Goal: Download file/media

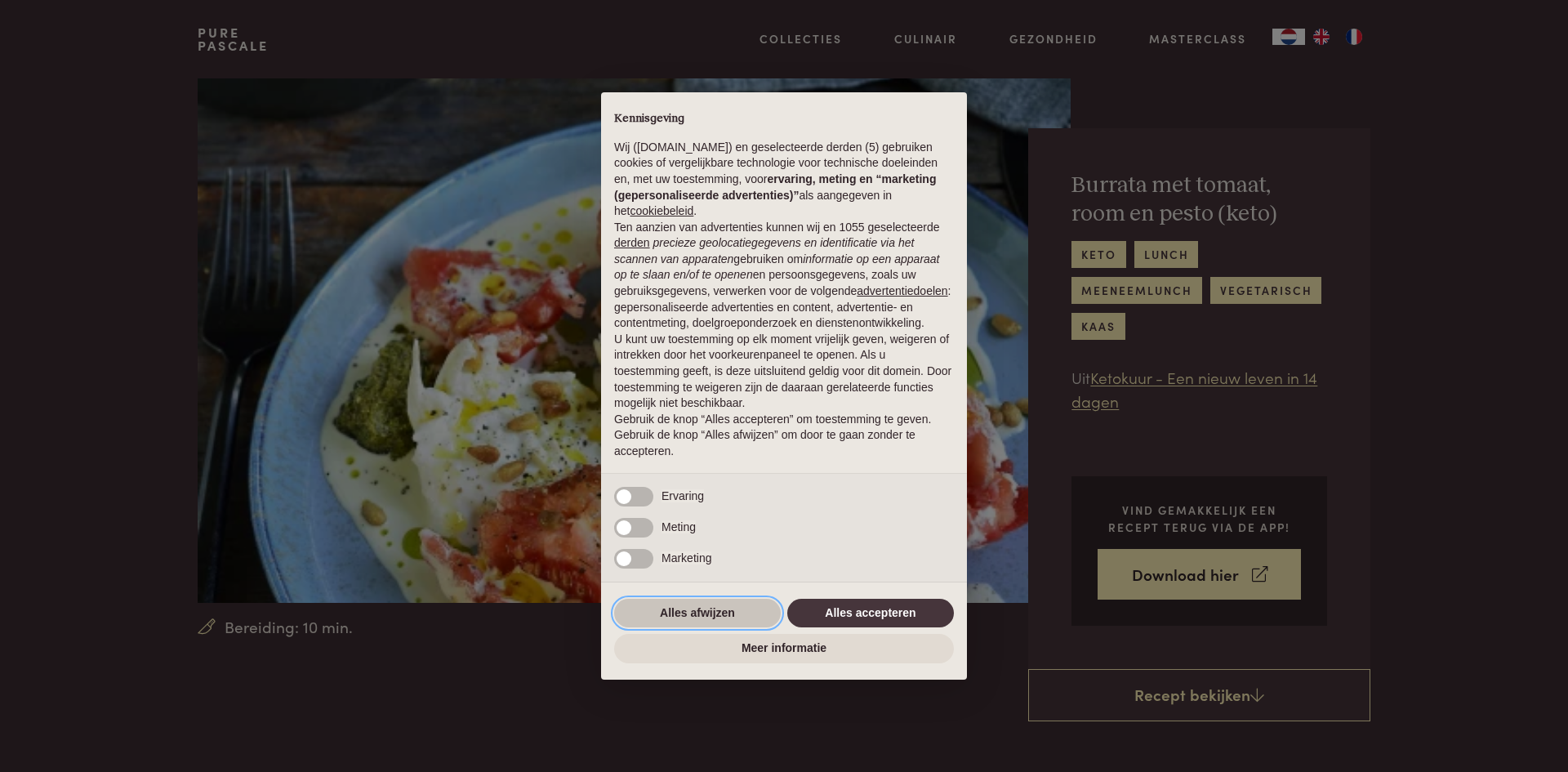
click at [714, 605] on button "Alles afwijzen" at bounding box center [697, 613] width 166 height 29
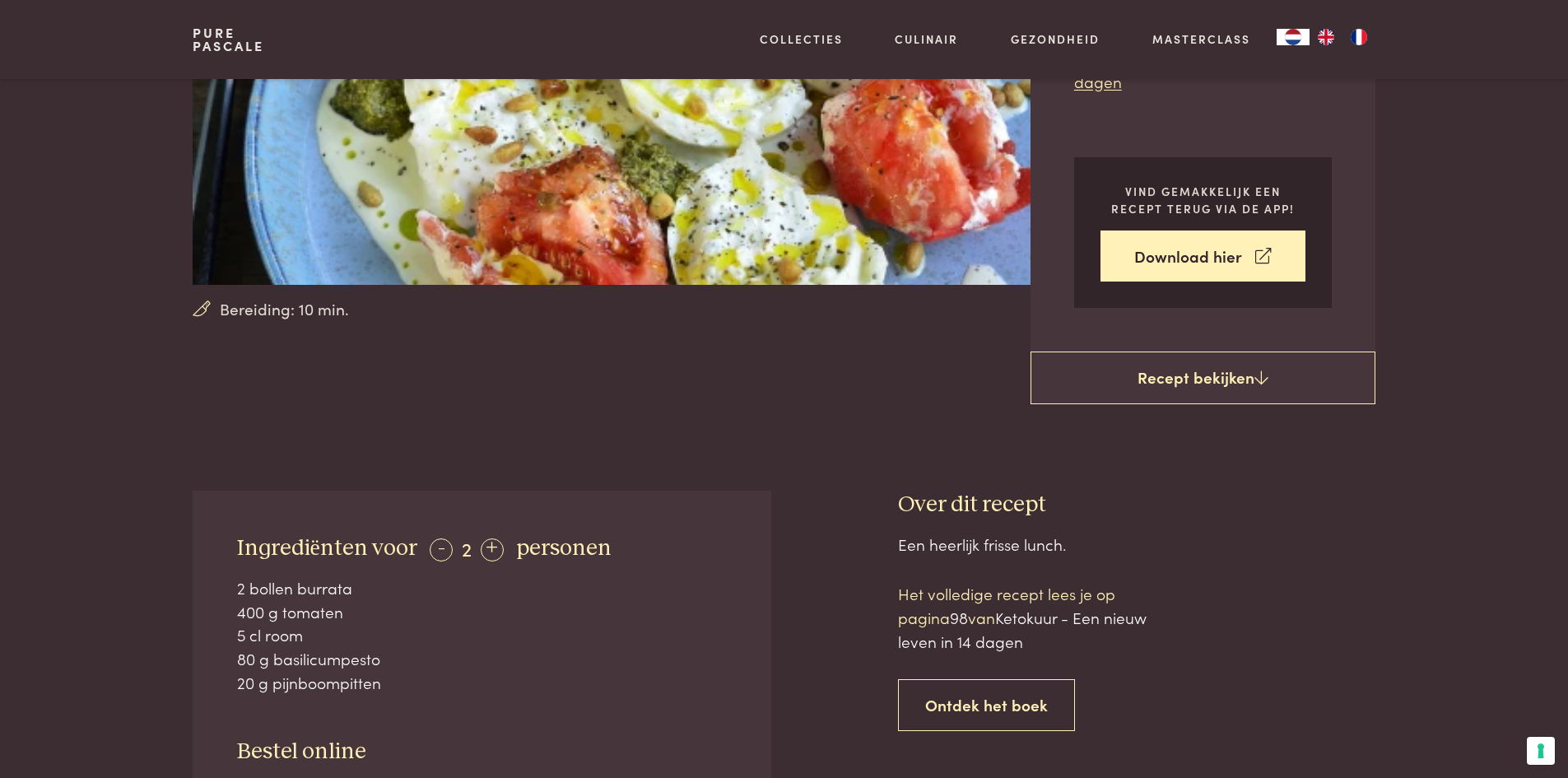
scroll to position [377, 0]
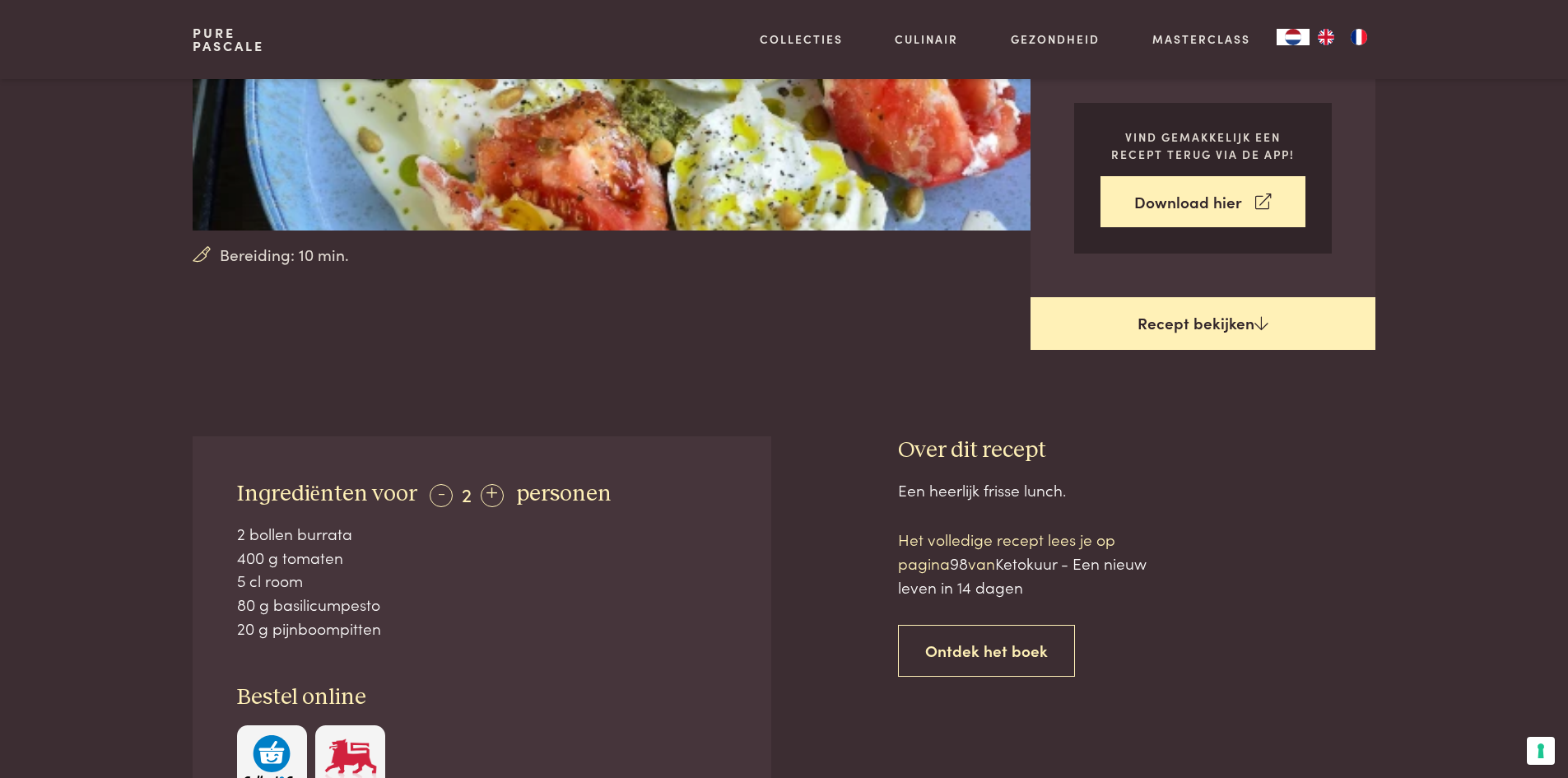
click at [1266, 329] on icon at bounding box center [1261, 322] width 14 height 16
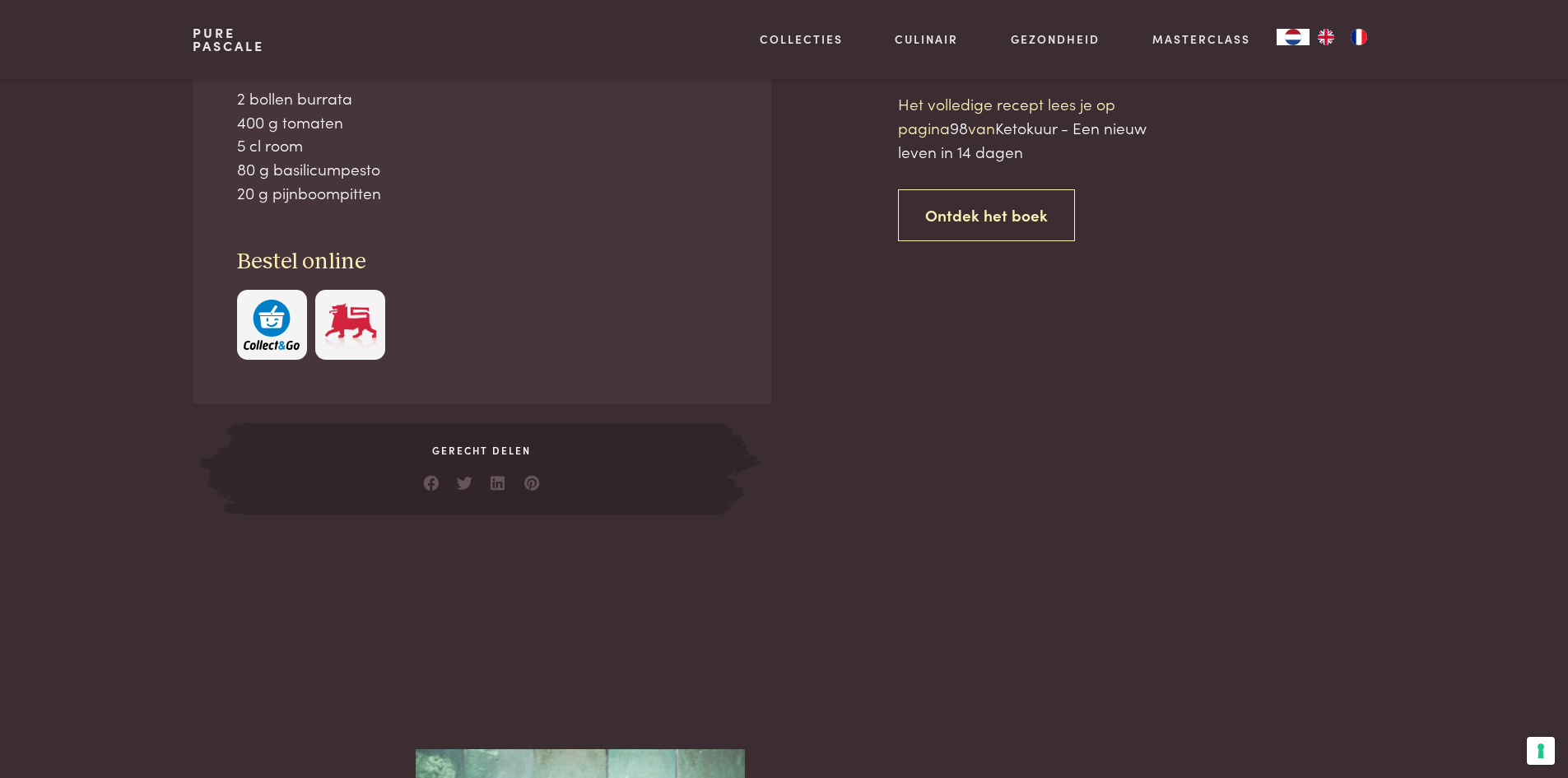
scroll to position [813, 0]
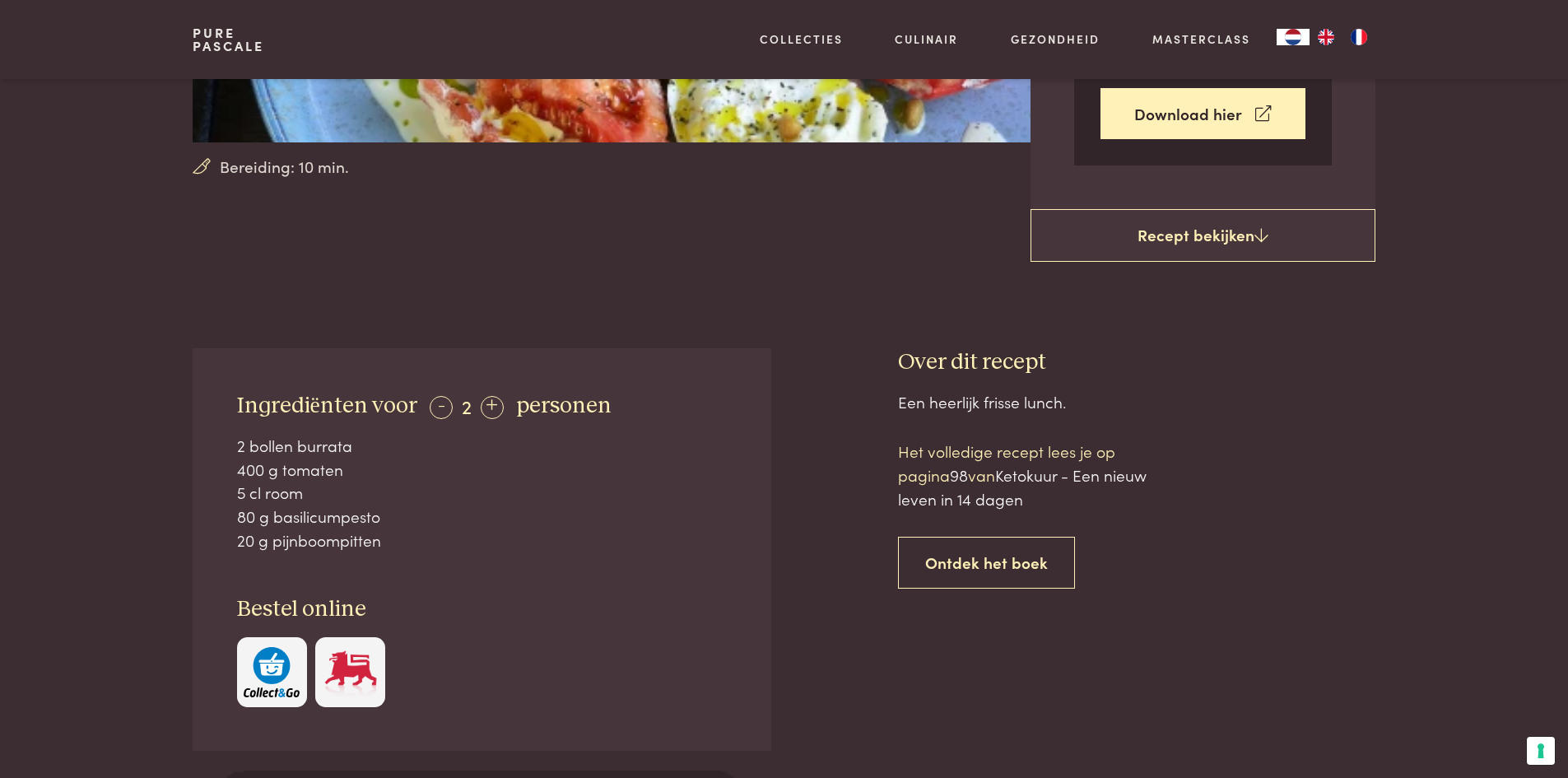
scroll to position [473, 0]
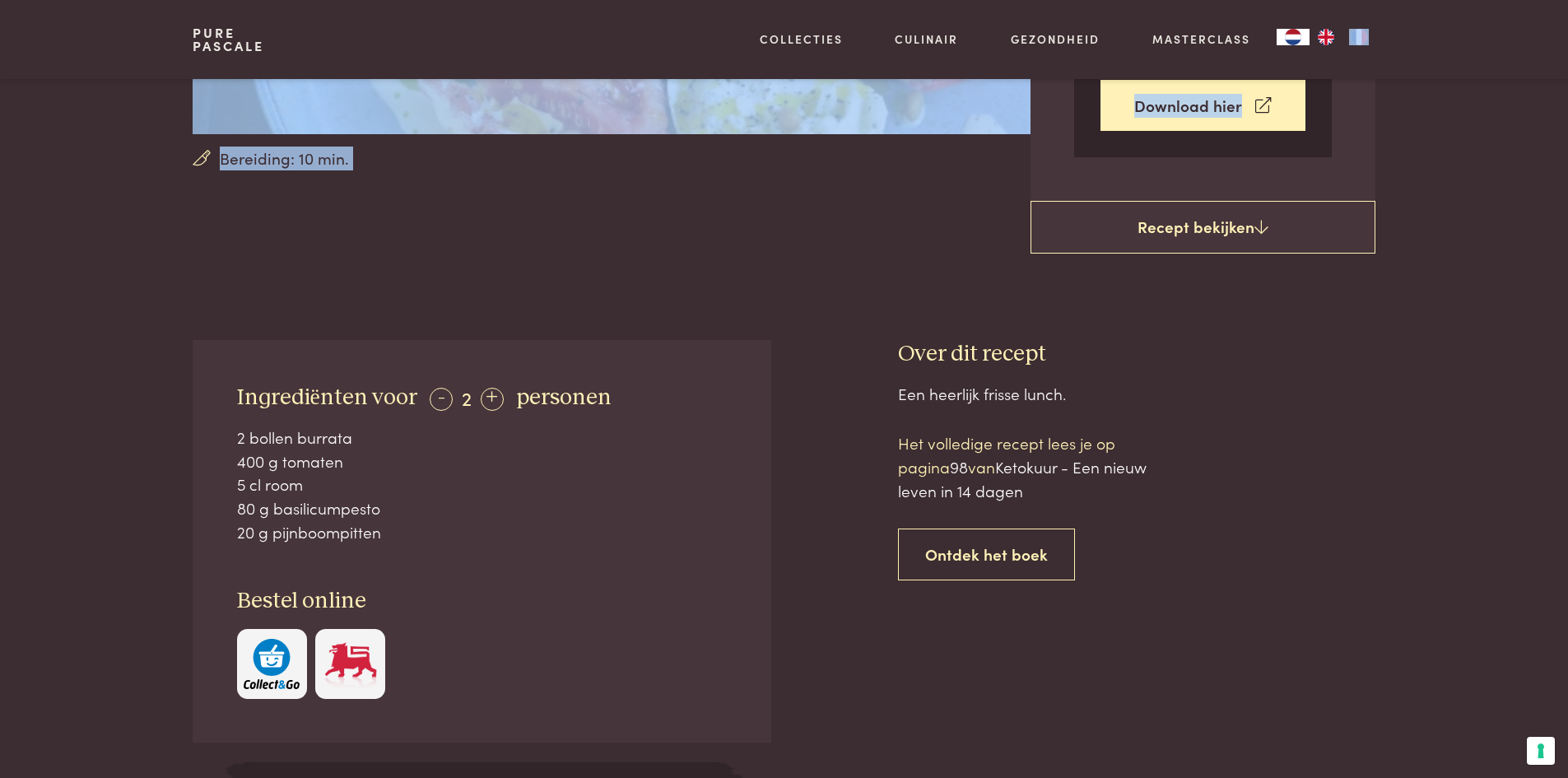
drag, startPoint x: 1562, startPoint y: 137, endPoint x: 1564, endPoint y: 76, distance: 61.0
click at [1274, 107] on link "Download hier" at bounding box center [1202, 106] width 205 height 52
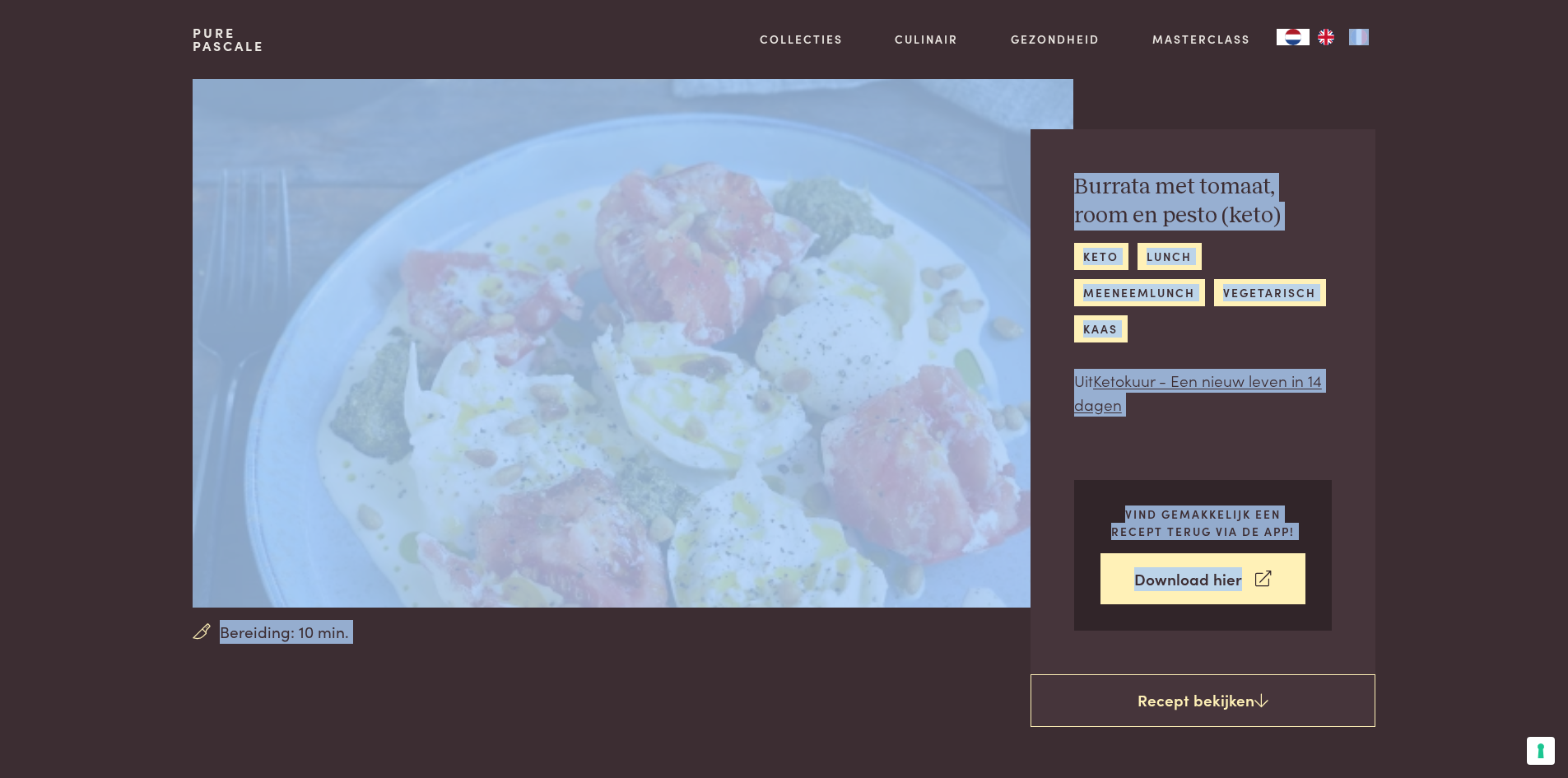
scroll to position [155, 0]
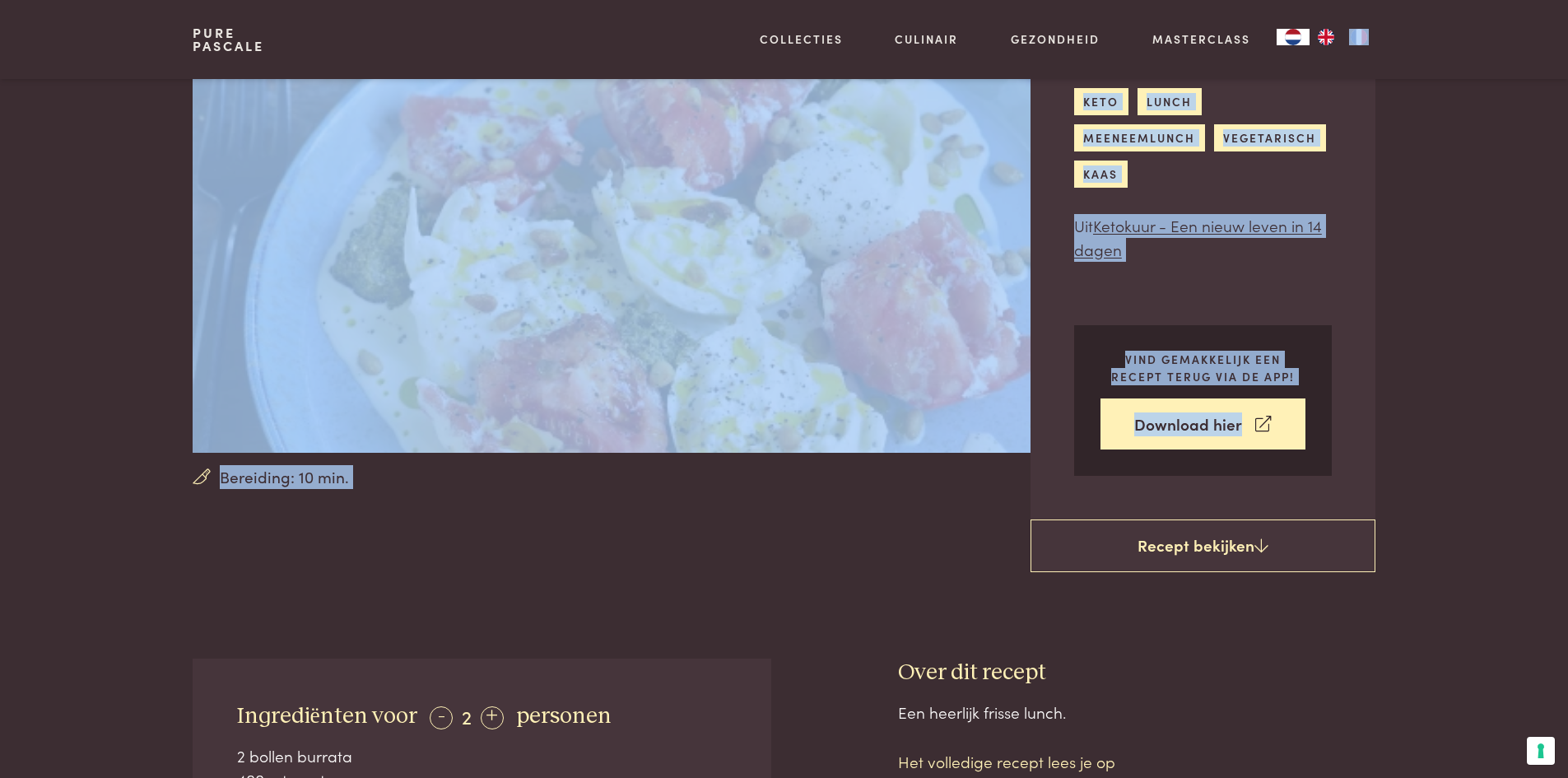
click at [1429, 188] on section "Bereiding: 10 min. Burrata met tomaat, room en pesto (keto) keto lunch meeneeml…" at bounding box center [784, 222] width 1568 height 597
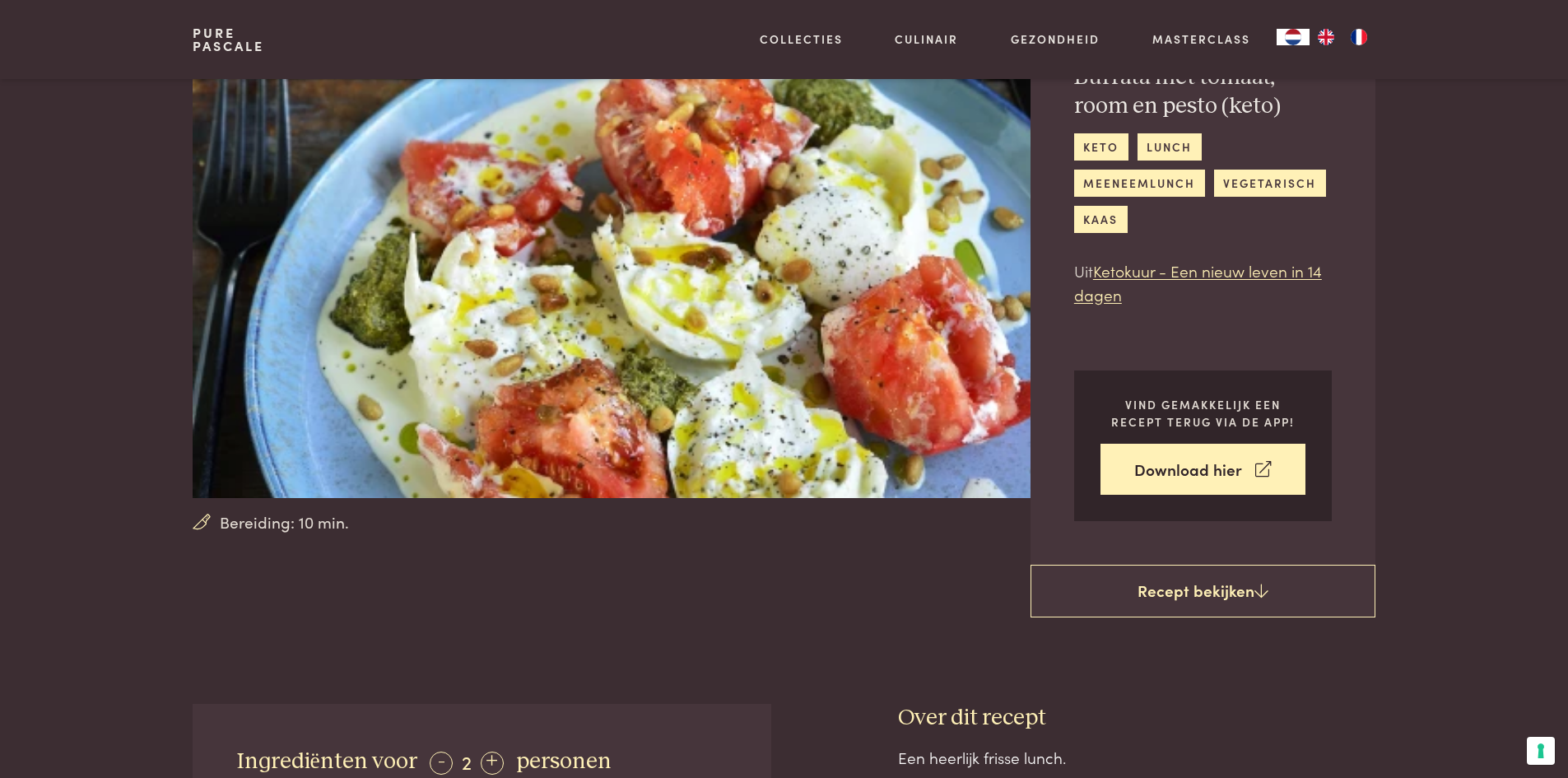
scroll to position [0, 0]
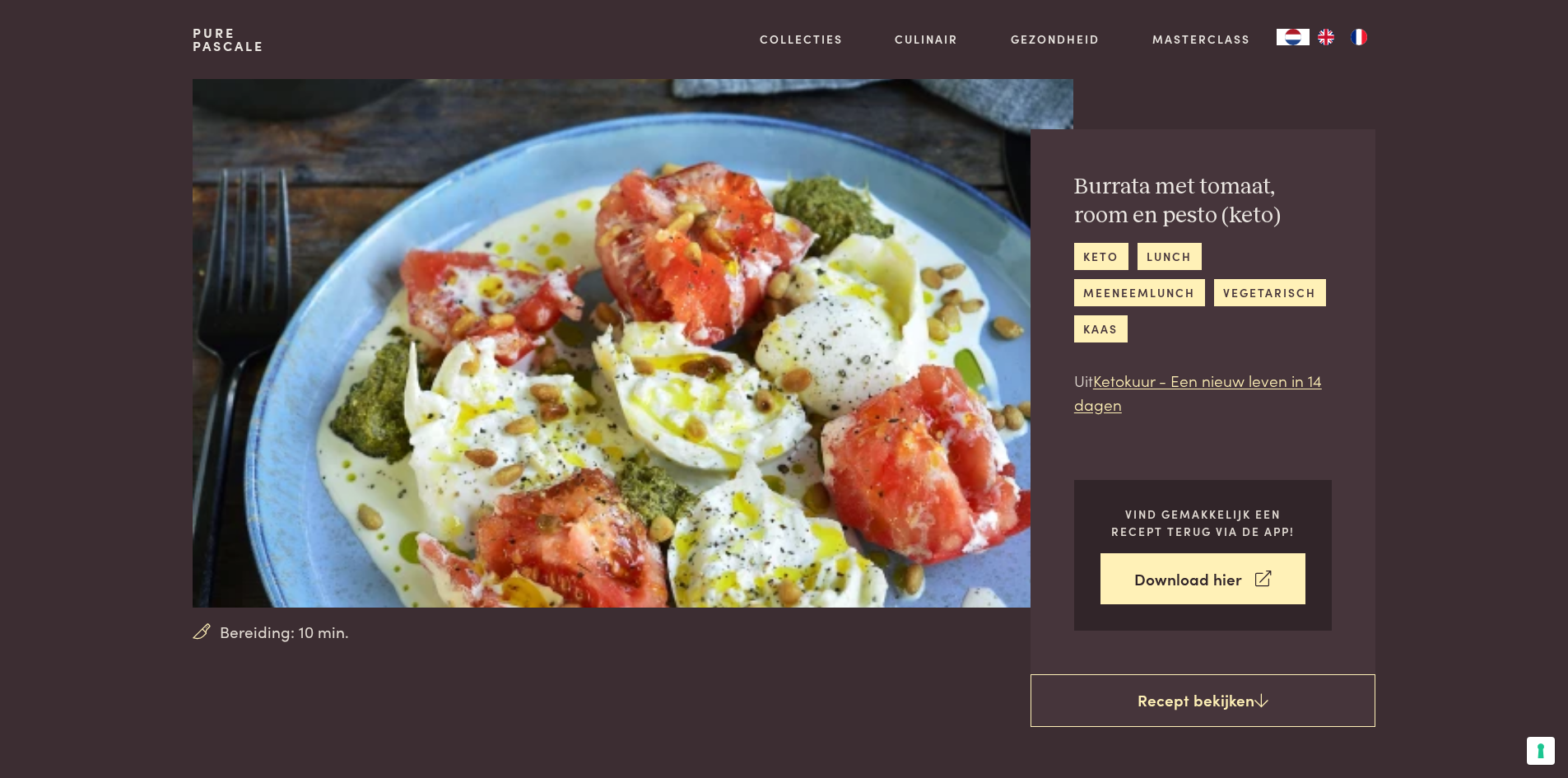
scroll to position [813, 0]
